Goal: Find specific page/section: Find specific page/section

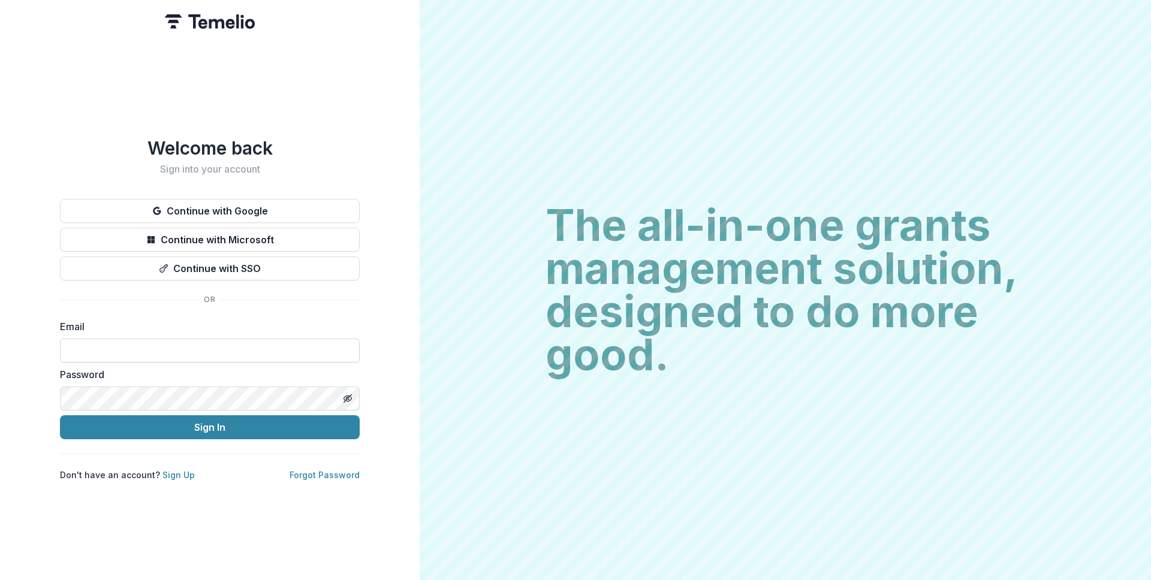
click at [264, 339] on input at bounding box center [210, 351] width 300 height 24
type input "**********"
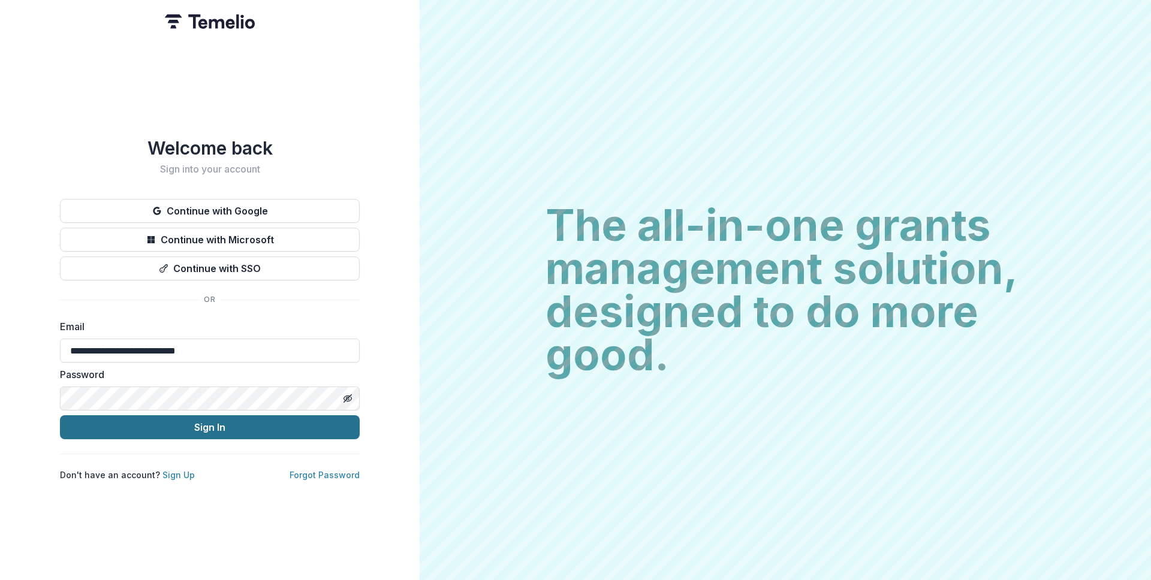
click at [211, 418] on button "Sign In" at bounding box center [210, 427] width 300 height 24
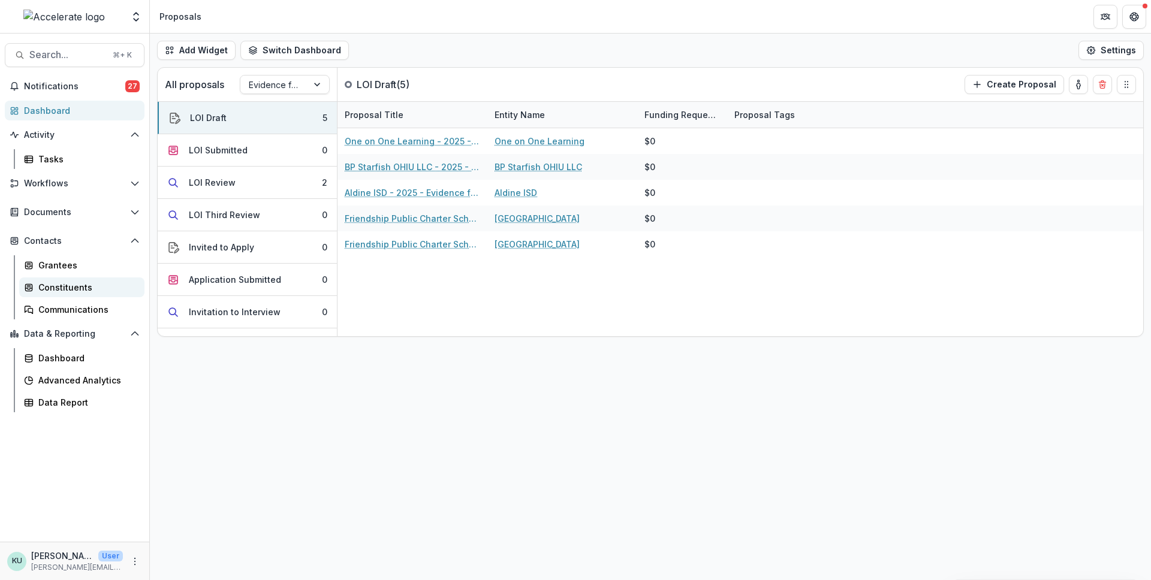
click at [53, 293] on div "Constituents" at bounding box center [86, 287] width 97 height 13
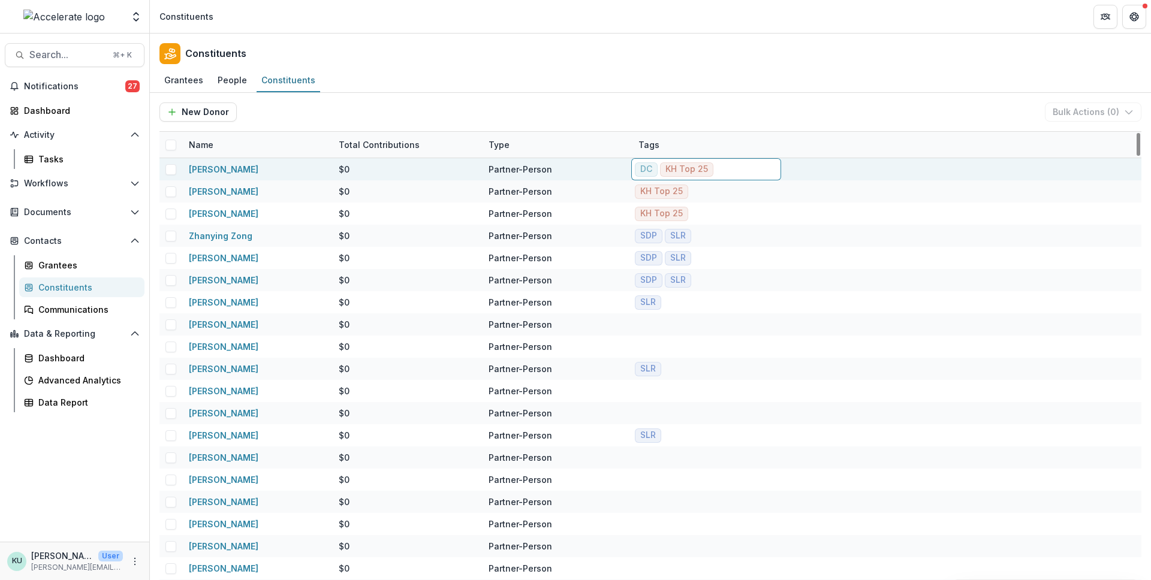
click at [705, 92] on div "Grantees People Constituents" at bounding box center [650, 81] width 1001 height 24
click at [698, 158] on div "Name Total Contributions Type Tags" at bounding box center [650, 145] width 982 height 26
click at [255, 172] on link "Marc Porter Magee" at bounding box center [224, 169] width 70 height 10
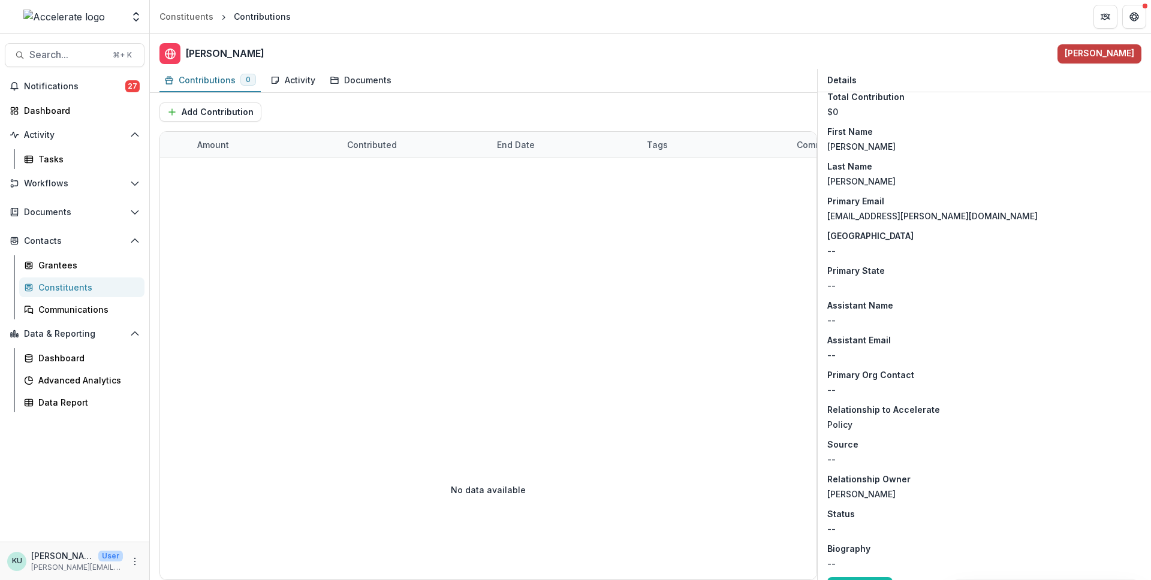
scroll to position [188, 0]
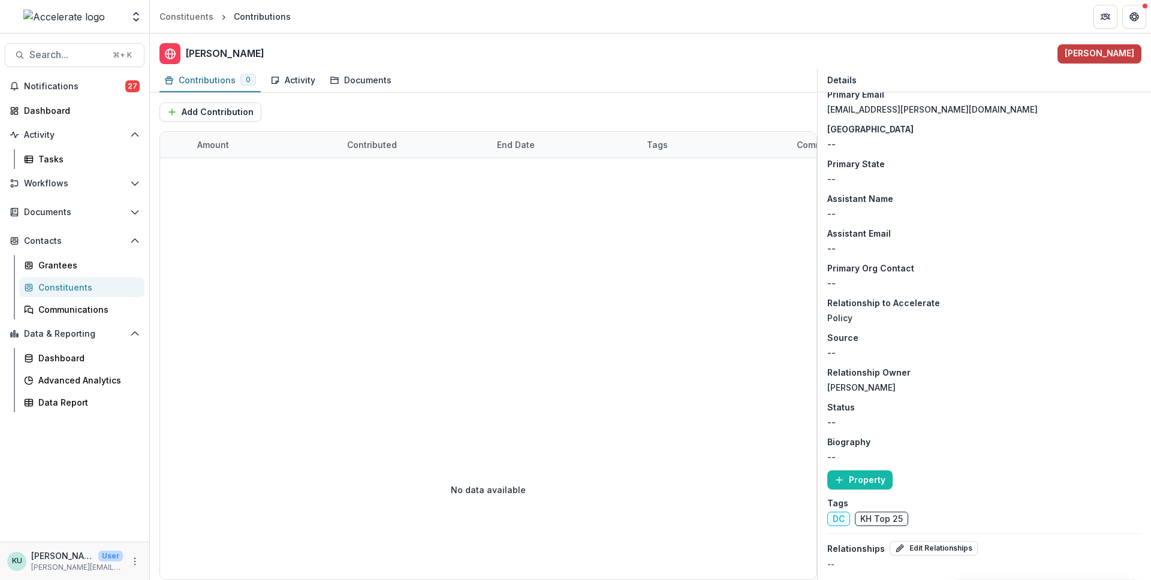
click at [879, 522] on span "KH Top 25" at bounding box center [881, 519] width 53 height 14
click at [188, 13] on div "Constituents" at bounding box center [186, 16] width 54 height 13
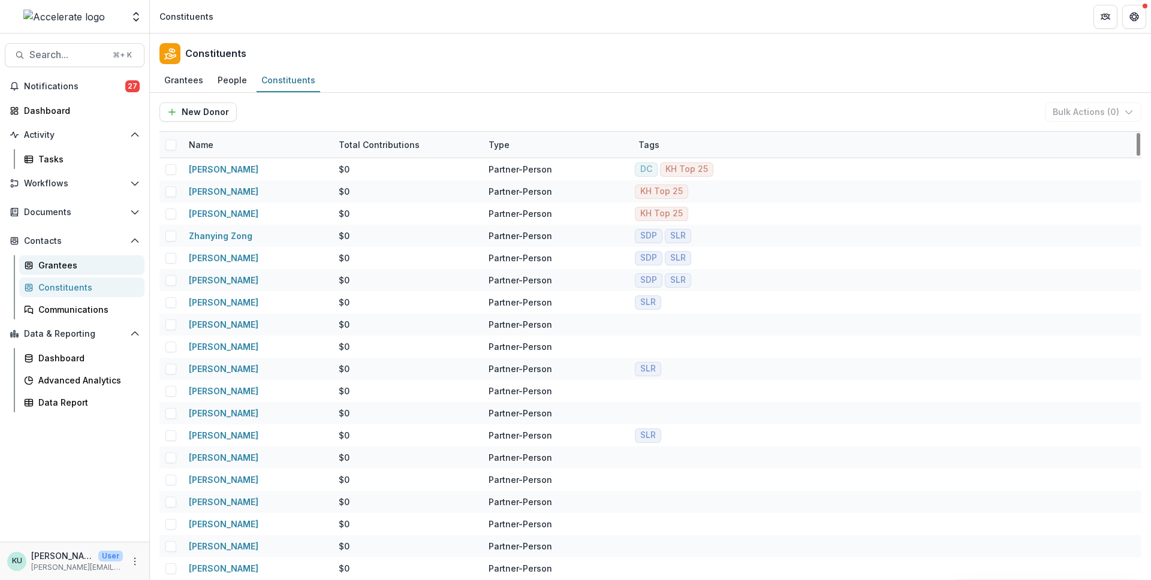
click at [43, 268] on div "Grantees" at bounding box center [86, 265] width 97 height 13
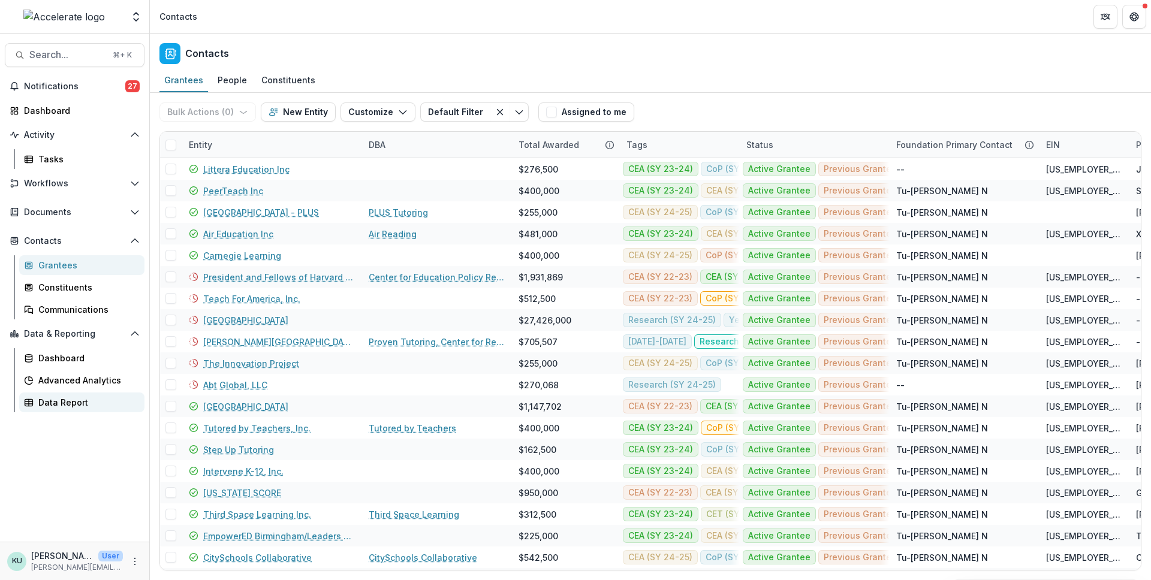
click at [72, 409] on link "Data Report" at bounding box center [81, 403] width 125 height 20
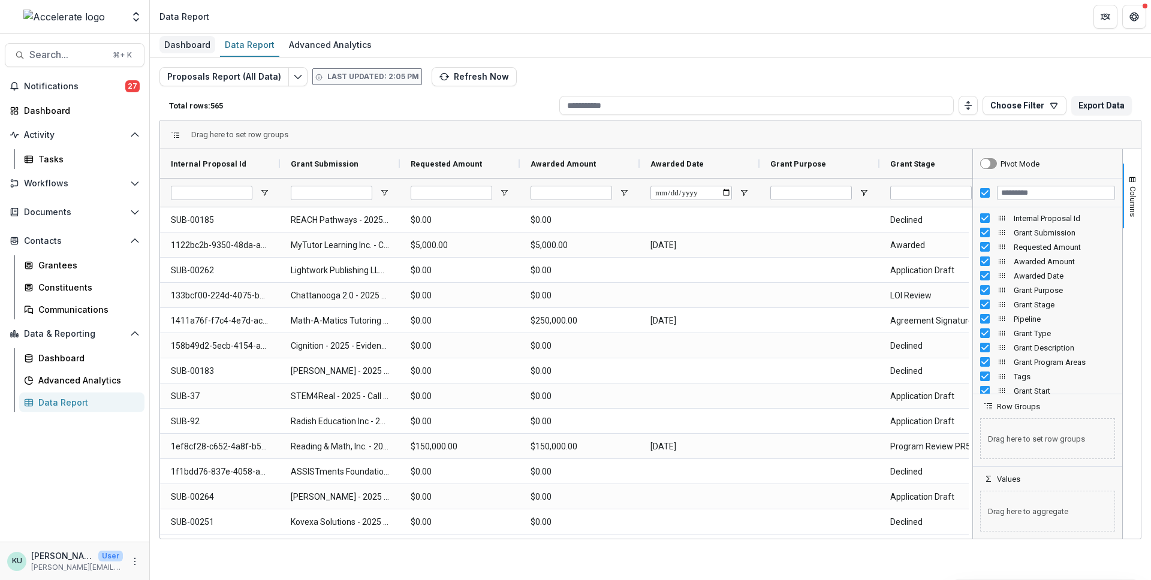
click at [181, 44] on div "Dashboard" at bounding box center [187, 44] width 56 height 17
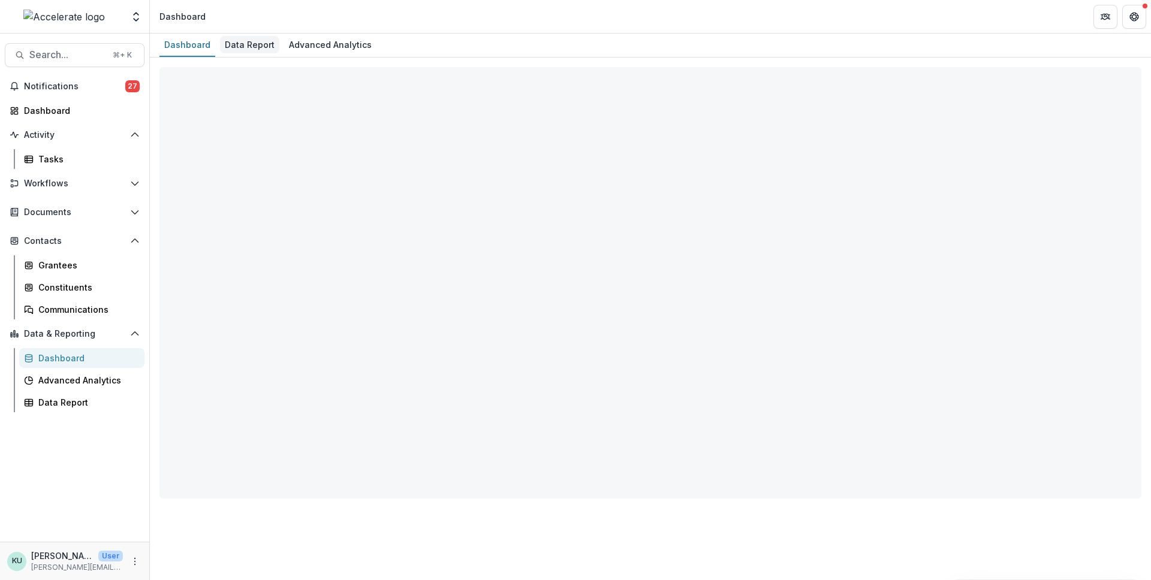
select select "**********"
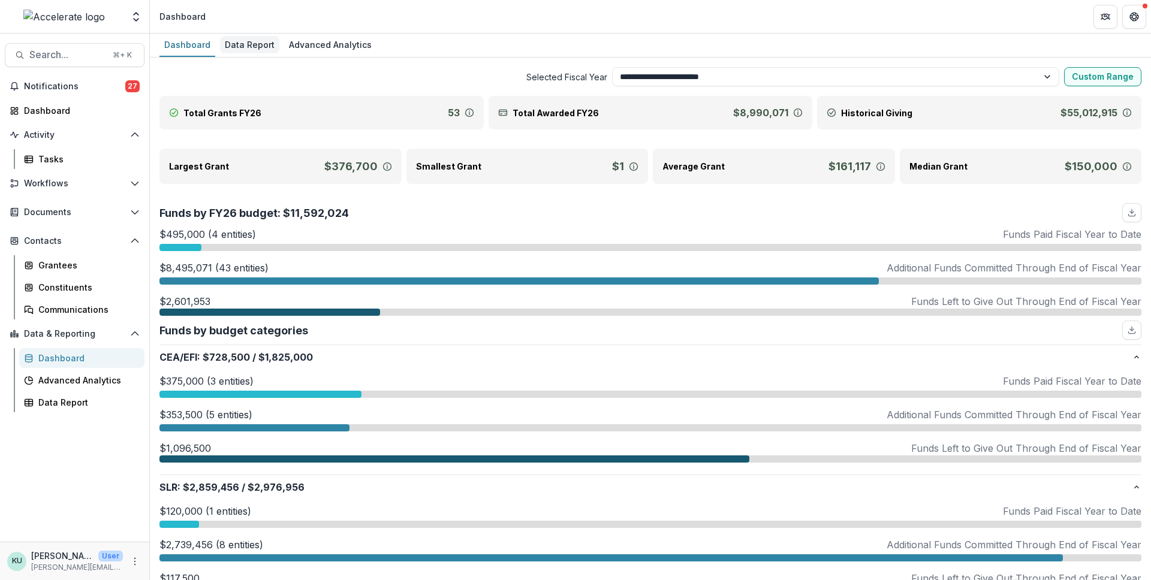
click at [242, 44] on div "Data Report" at bounding box center [249, 44] width 59 height 17
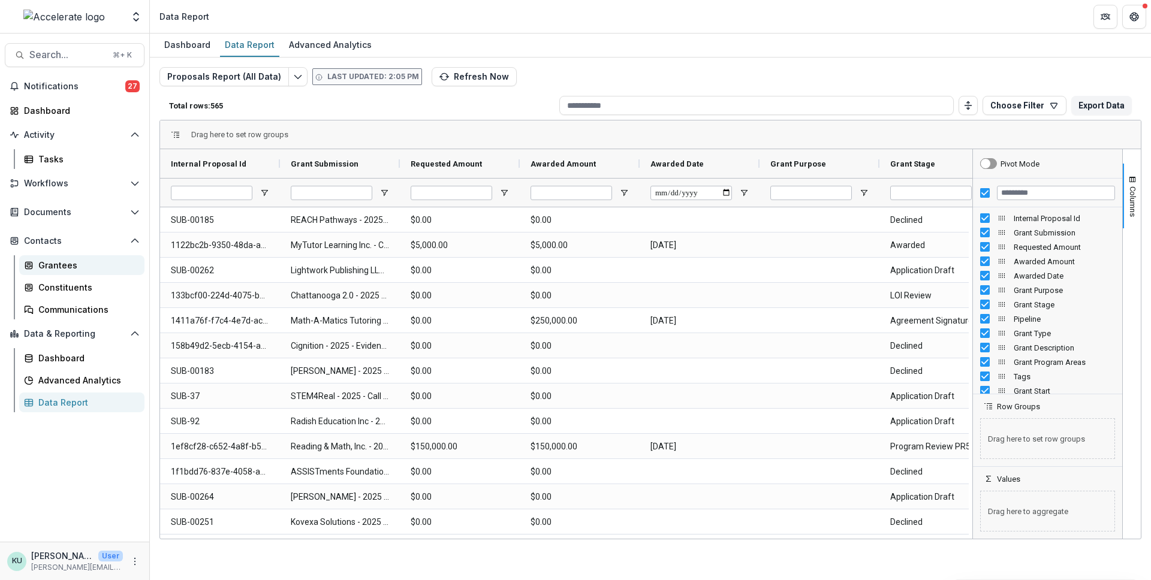
click at [70, 271] on div "Grantees" at bounding box center [86, 265] width 97 height 13
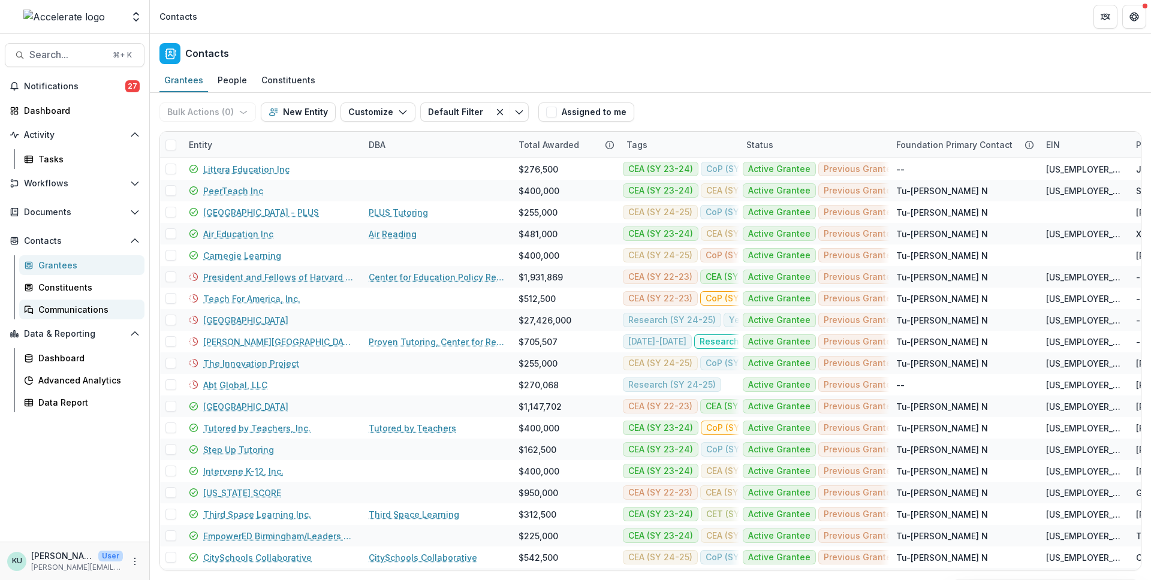
click at [70, 305] on div "Communications" at bounding box center [86, 309] width 97 height 13
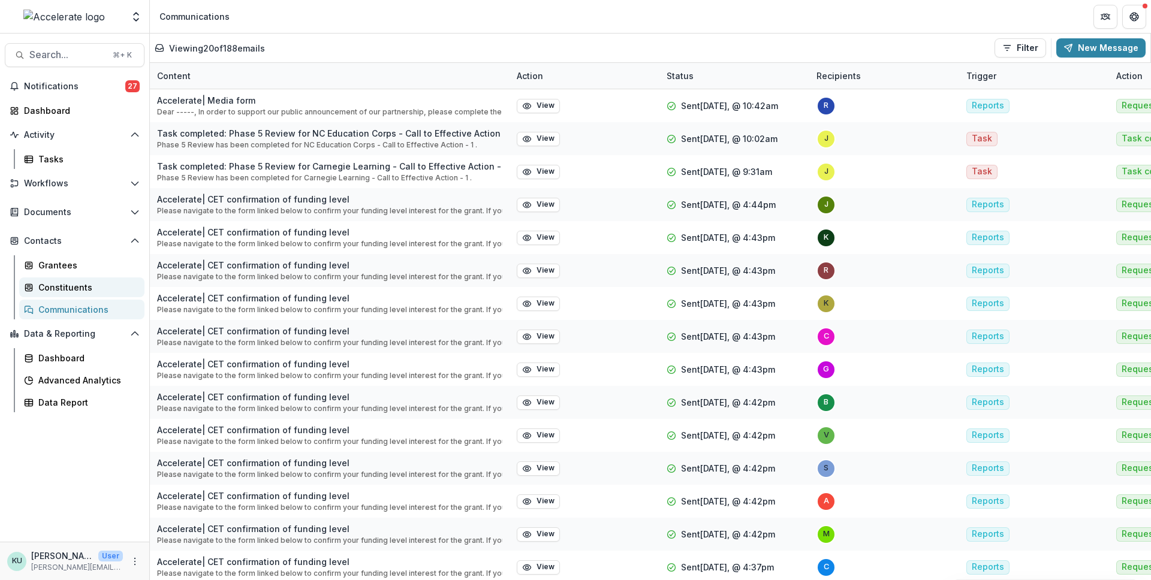
click at [77, 288] on div "Constituents" at bounding box center [86, 287] width 97 height 13
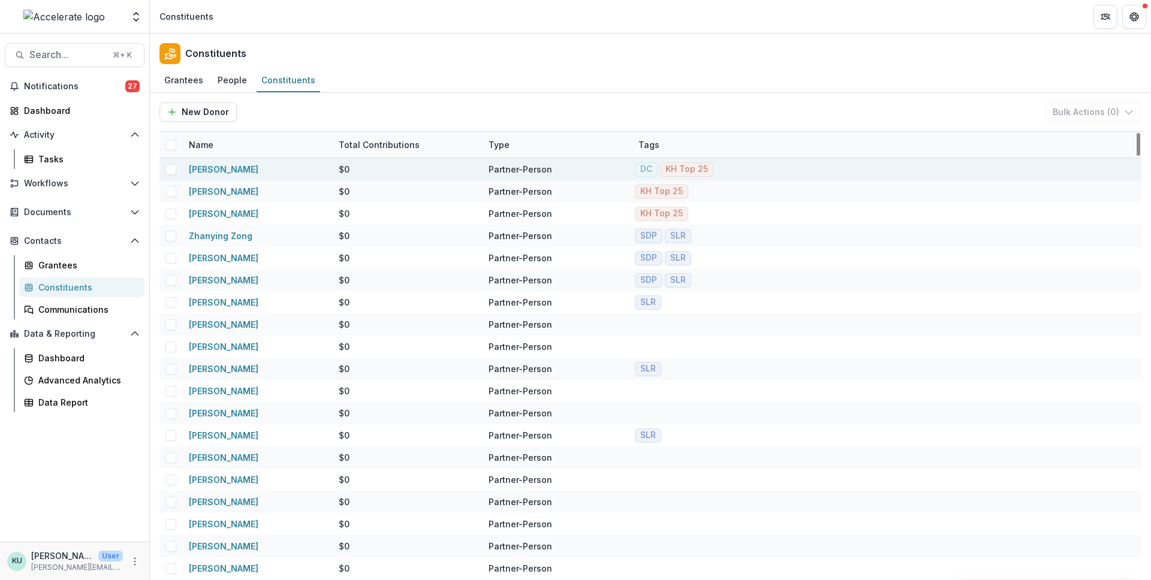
click at [680, 176] on div "DC KH Top 25" at bounding box center [707, 169] width 150 height 22
click at [684, 167] on div "KH Top 25" at bounding box center [686, 169] width 43 height 10
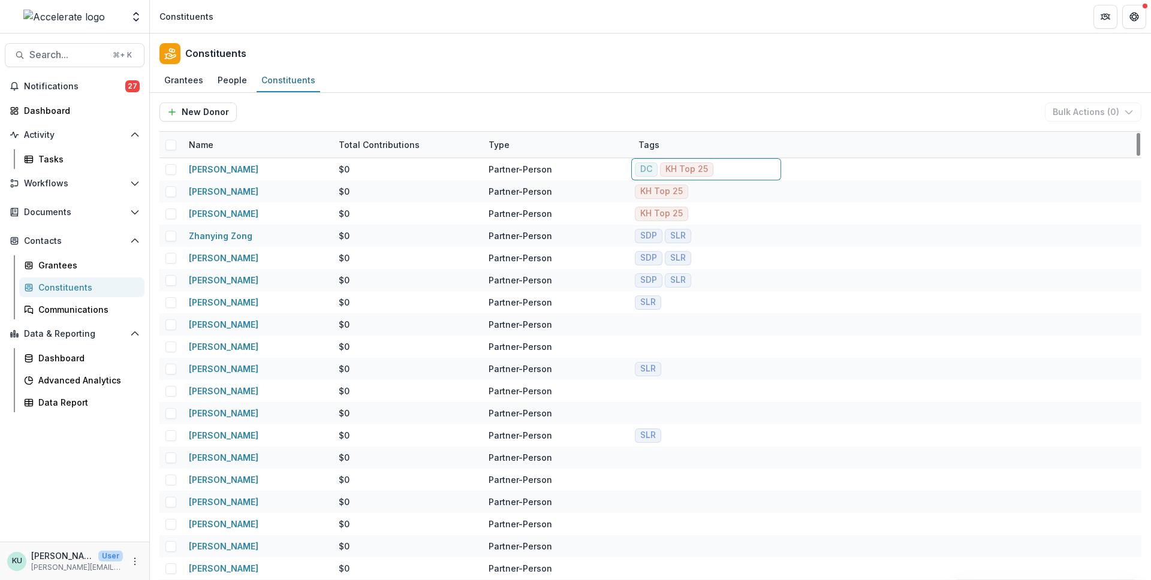
click at [755, 125] on div "New Donor Bulk Actions ( 0 ) Bulk Send Bulk Delete" at bounding box center [650, 112] width 982 height 38
click at [56, 404] on div "Data Report" at bounding box center [86, 402] width 97 height 13
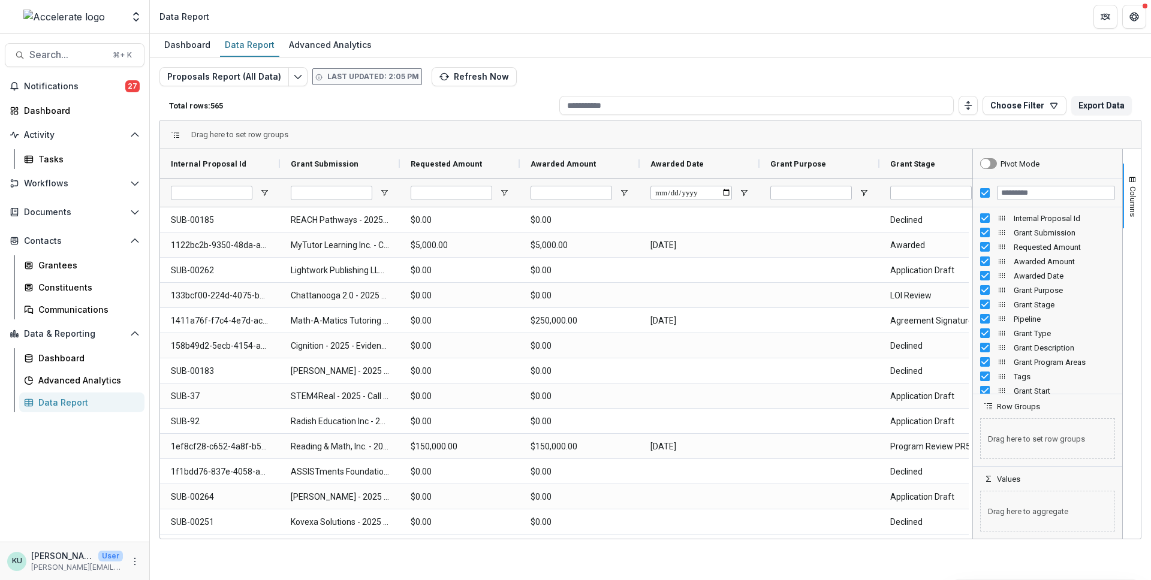
click at [483, 32] on header "Data Report" at bounding box center [650, 16] width 1001 height 33
click at [190, 44] on div "Dashboard" at bounding box center [187, 44] width 56 height 17
select select "**********"
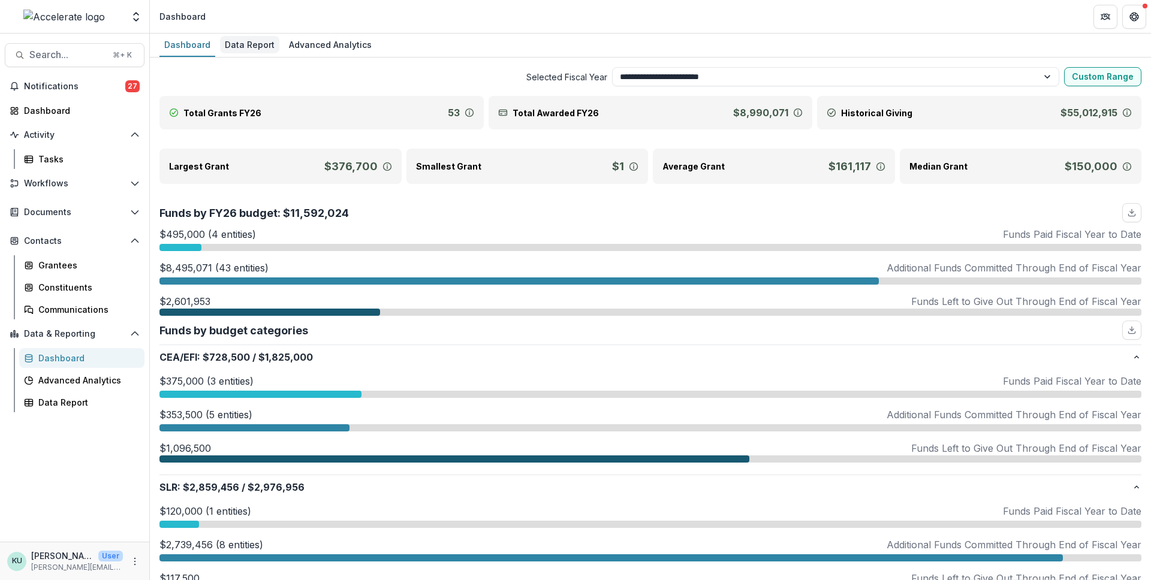
click at [241, 54] on link "Data Report" at bounding box center [249, 45] width 59 height 23
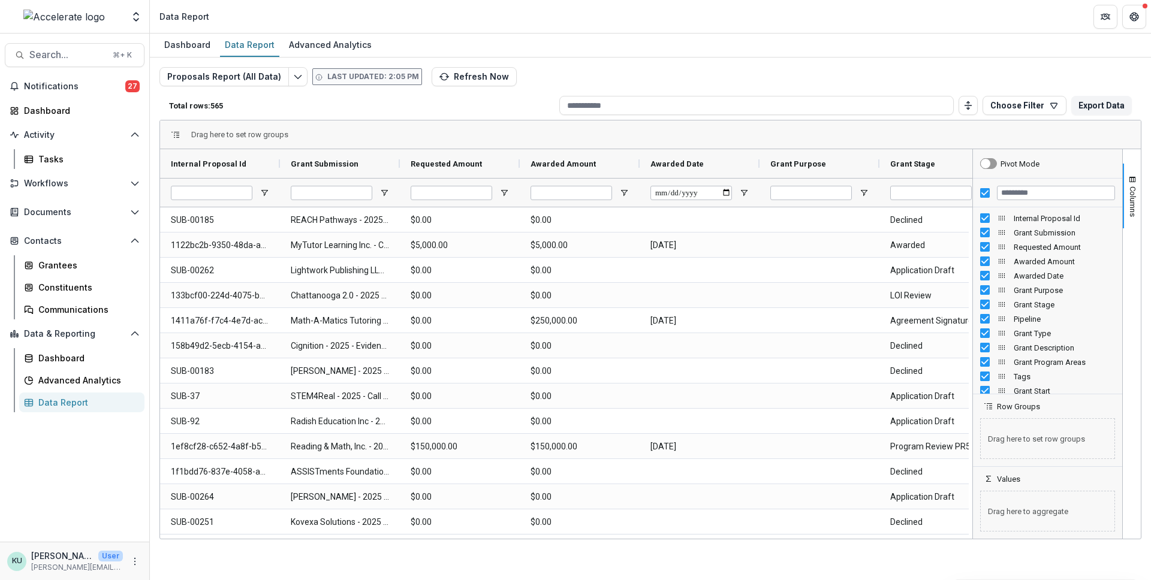
click at [694, 58] on div "Proposals Report (All Data) Last updated: 2:05 PM Refresh Now Total rows: 565 C…" at bounding box center [650, 284] width 1001 height 453
click at [293, 76] on icon "Edit selected report" at bounding box center [298, 77] width 10 height 10
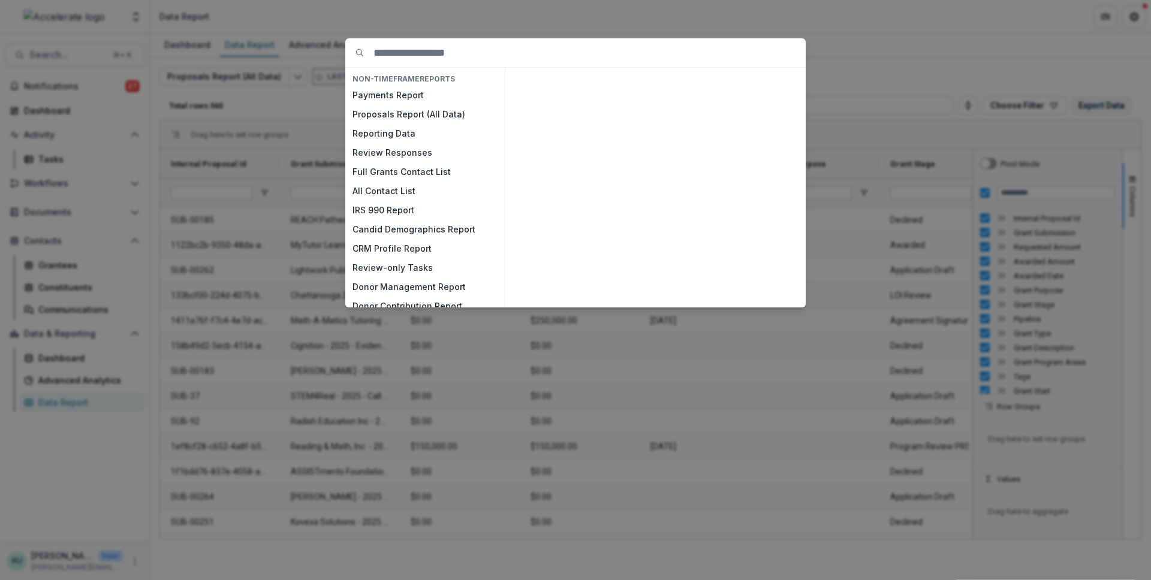
click at [426, 11] on div "NON-TIMEFRAME Reports Payments Report Proposals Report (All Data) Reporting Dat…" at bounding box center [575, 290] width 1151 height 580
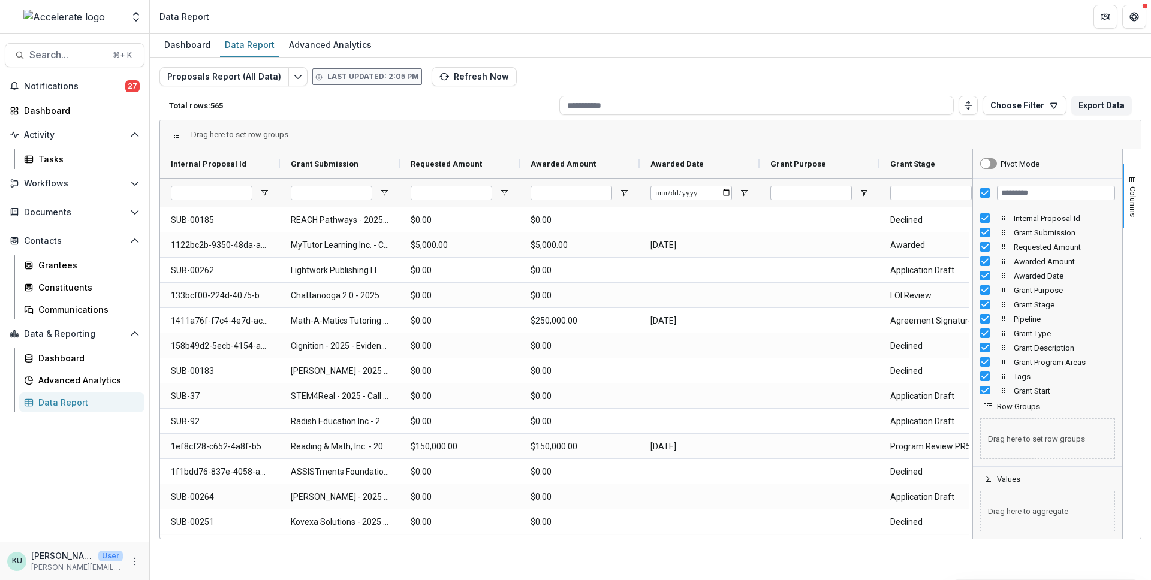
click at [426, 11] on header "Data Report" at bounding box center [650, 16] width 1001 height 33
click at [294, 74] on icon "Edit selected report" at bounding box center [298, 77] width 10 height 10
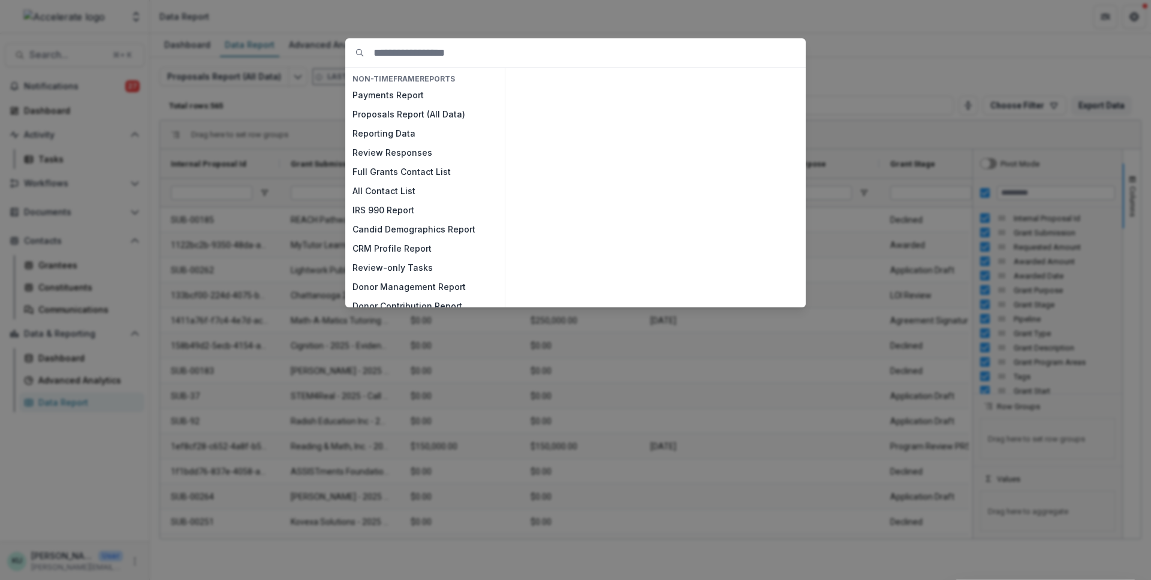
click at [589, 6] on div "NON-TIMEFRAME Reports Payments Report Proposals Report (All Data) Reporting Dat…" at bounding box center [575, 290] width 1151 height 580
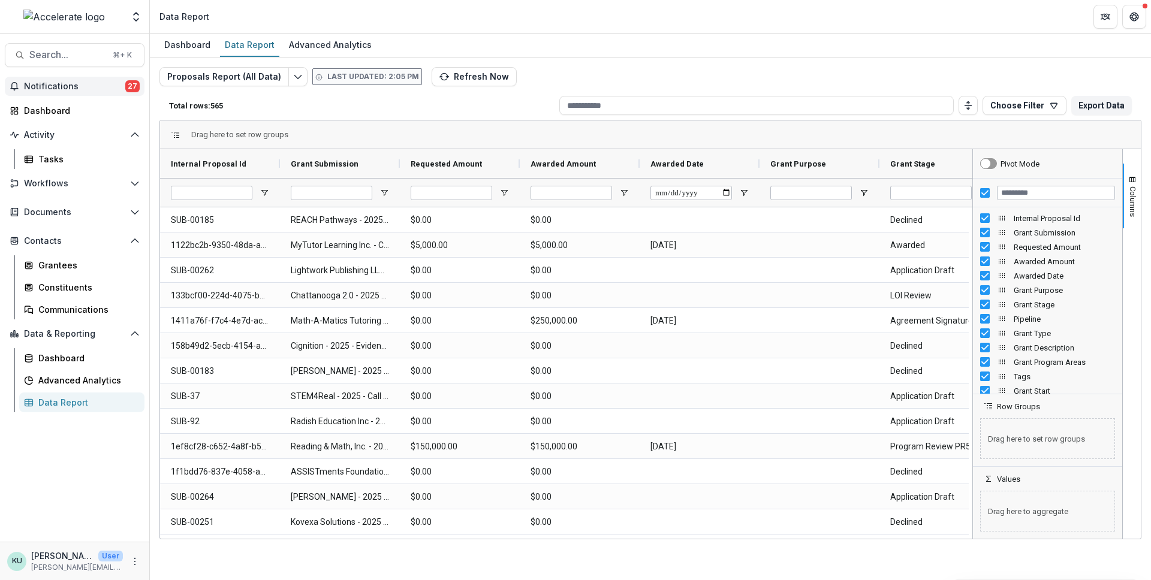
click at [68, 84] on span "Notifications" at bounding box center [74, 87] width 101 height 10
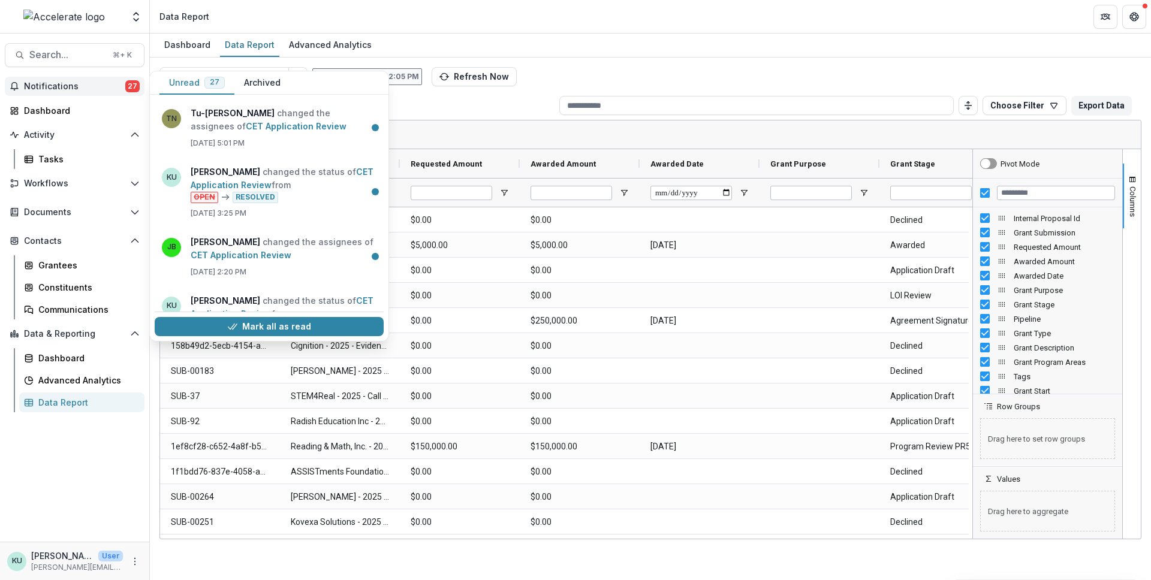
click at [68, 84] on span "Notifications" at bounding box center [74, 87] width 101 height 10
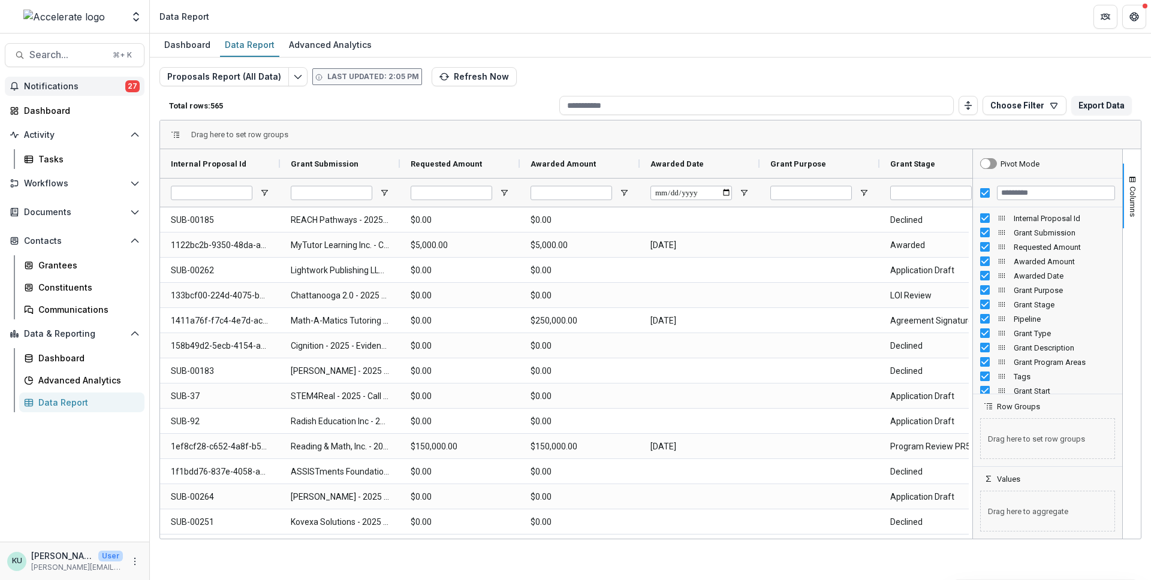
click at [67, 90] on span "Notifications" at bounding box center [74, 87] width 101 height 10
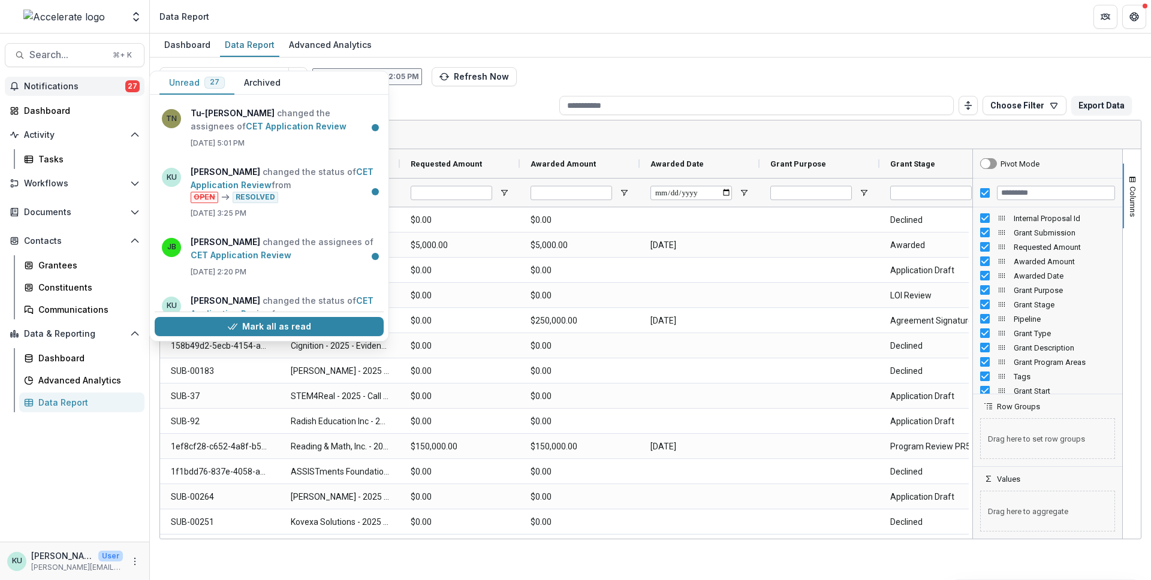
click at [67, 90] on span "Notifications" at bounding box center [74, 87] width 101 height 10
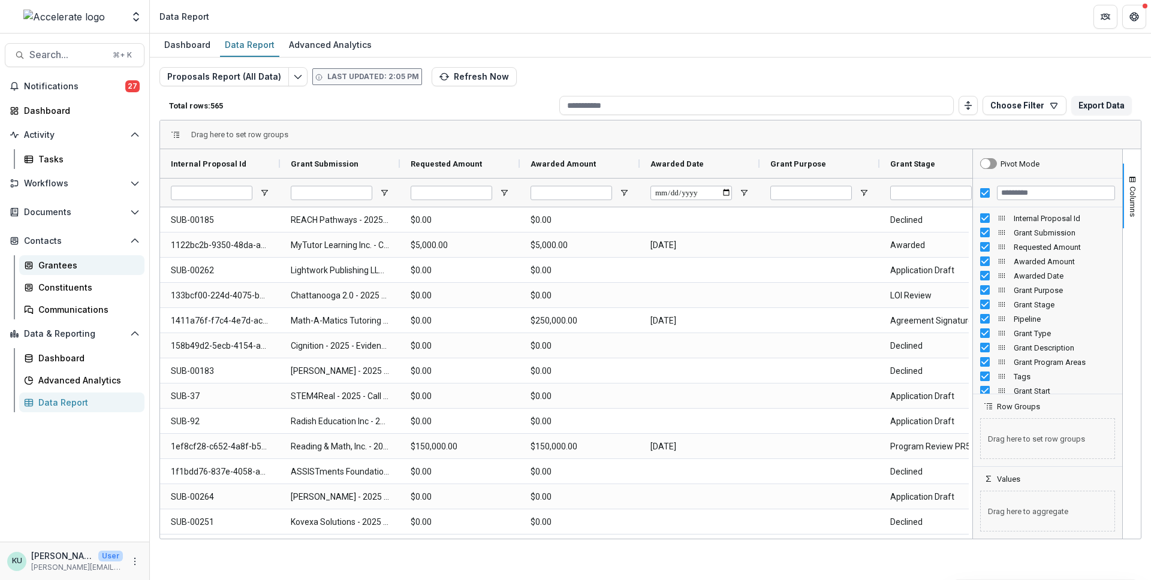
click at [46, 263] on div "Grantees" at bounding box center [86, 265] width 97 height 13
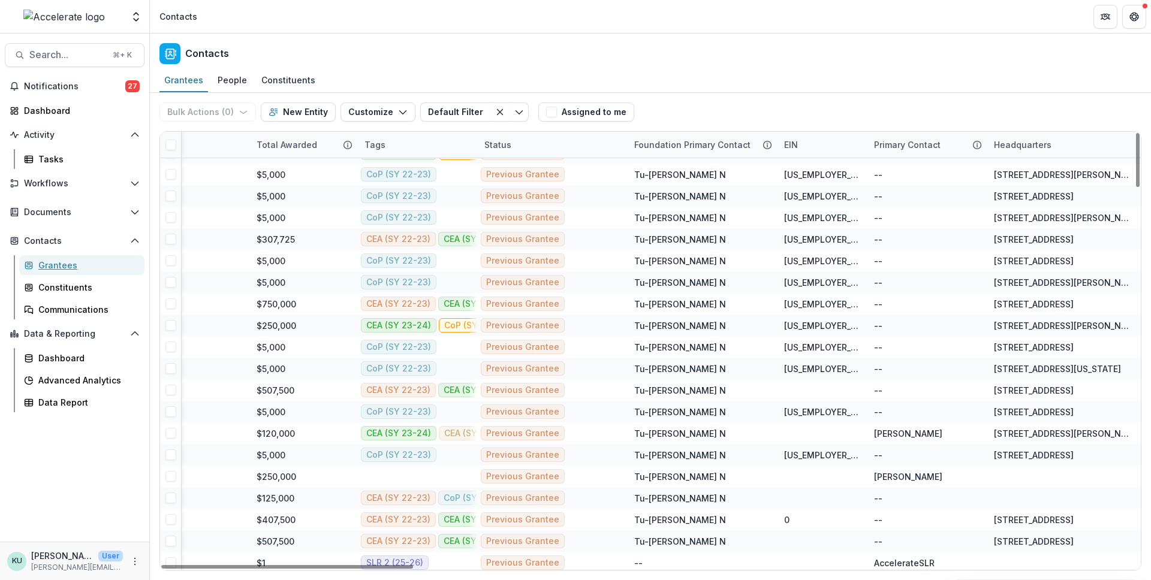
scroll to position [1478, 262]
